Goal: Information Seeking & Learning: Find specific fact

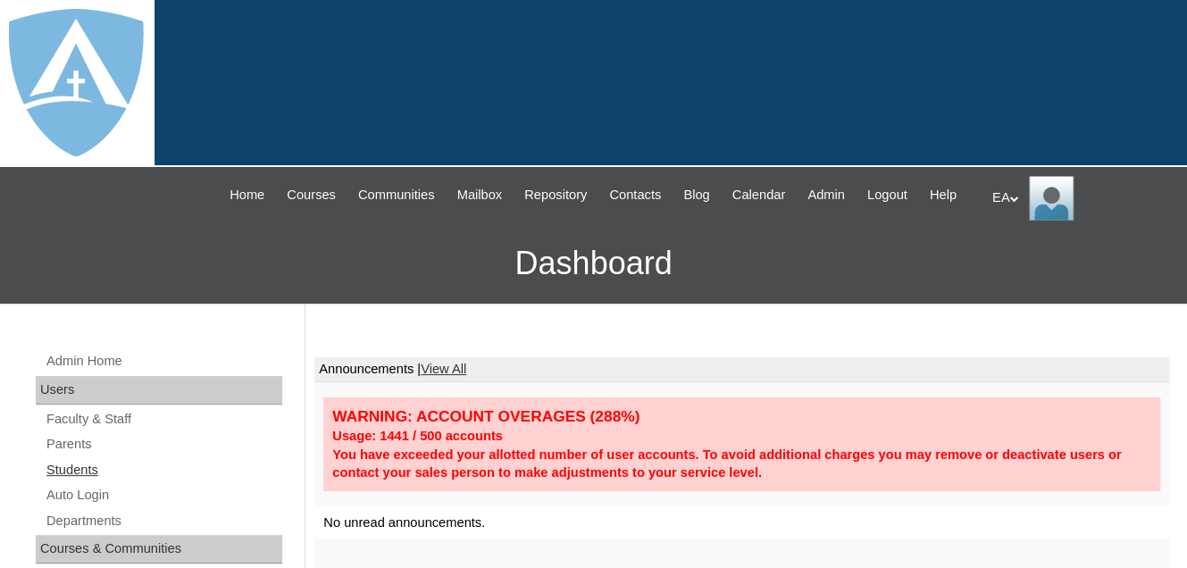
click at [86, 481] on link "Students" at bounding box center [164, 470] width 238 height 22
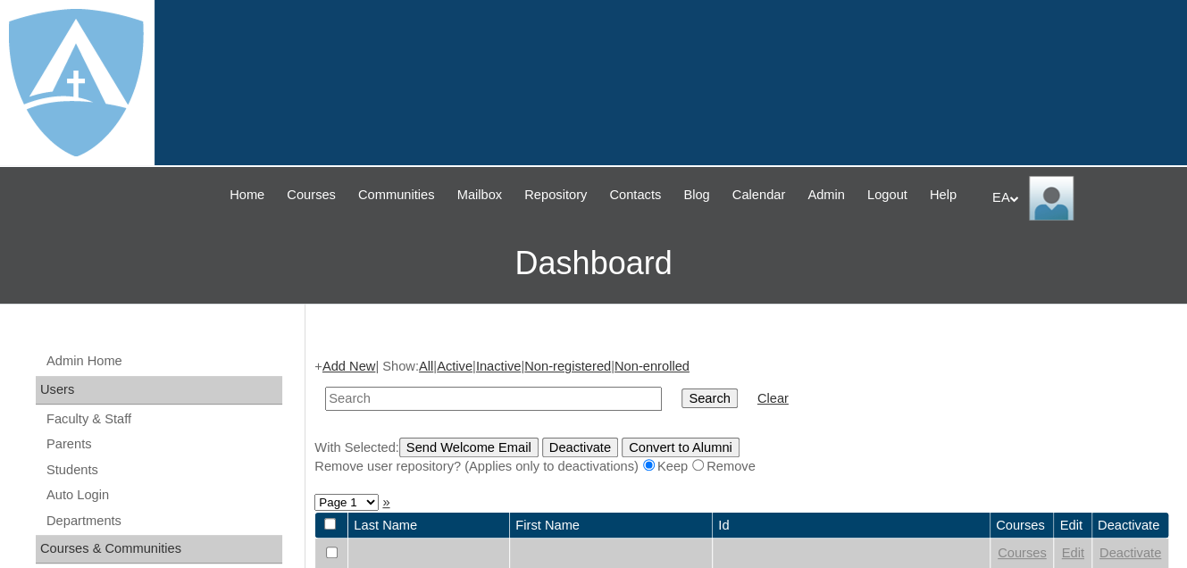
click at [381, 411] on input "text" at bounding box center [493, 399] width 337 height 24
type input "[PERSON_NAME]"
click at [682, 389] on input "Search" at bounding box center [709, 399] width 55 height 20
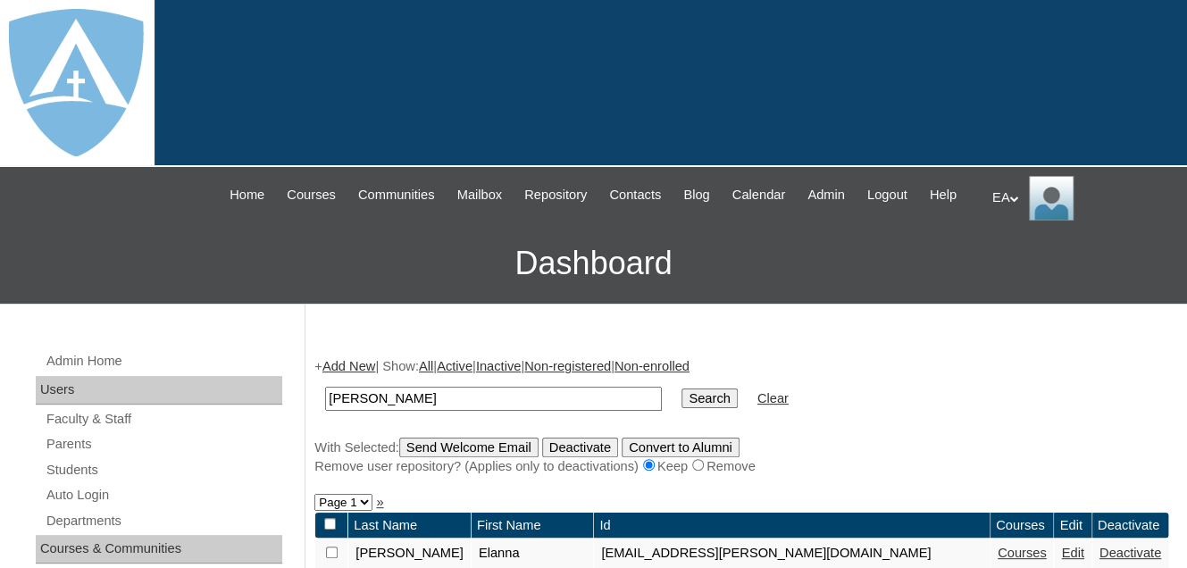
scroll to position [268, 0]
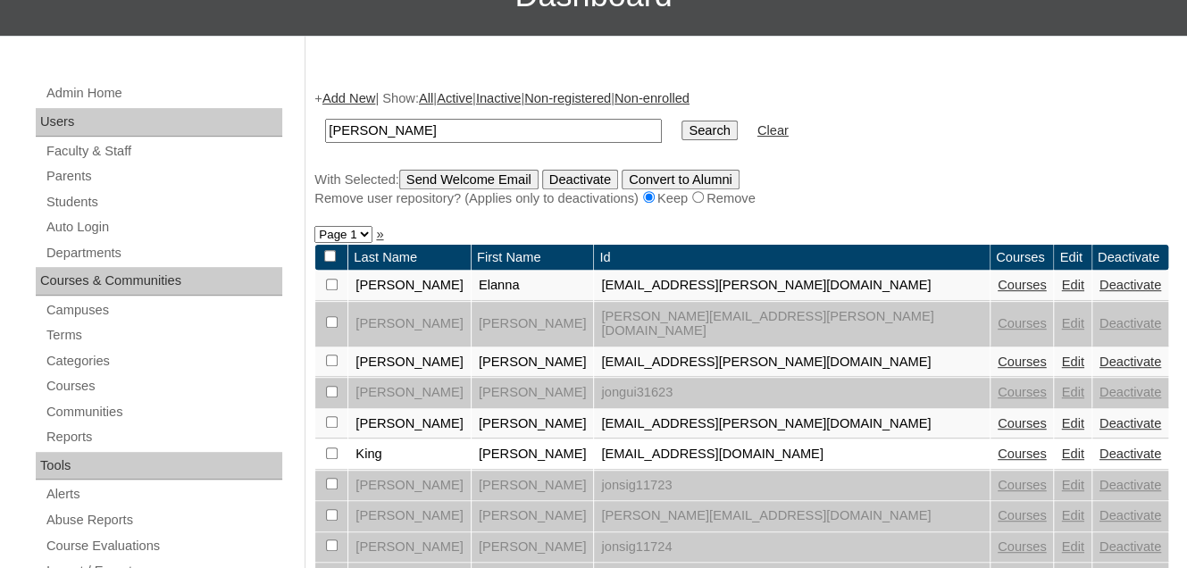
click at [998, 455] on link "Courses" at bounding box center [1022, 454] width 49 height 14
